Goal: Transaction & Acquisition: Purchase product/service

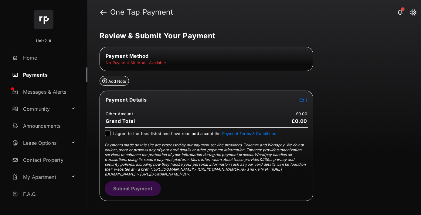
click at [47, 74] on link "Payments" at bounding box center [49, 74] width 78 height 15
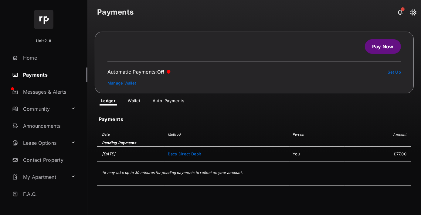
click at [380, 46] on link "Pay Now" at bounding box center [383, 46] width 36 height 15
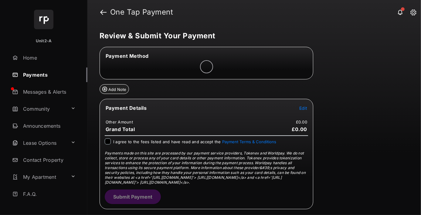
click at [303, 107] on span "Edit" at bounding box center [304, 107] width 8 height 5
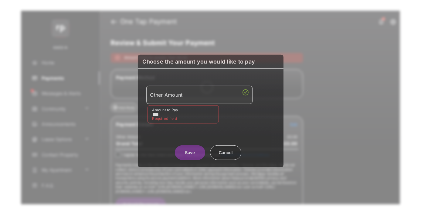
type input "***"
click at [190, 150] on button "Save" at bounding box center [190, 152] width 30 height 15
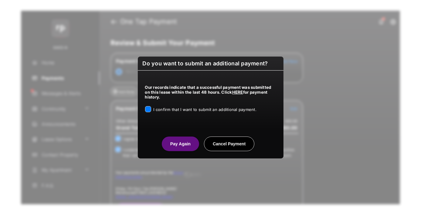
click at [180, 143] on button "Pay Again" at bounding box center [180, 143] width 37 height 15
